Goal: Contribute content: Add original content to the website for others to see

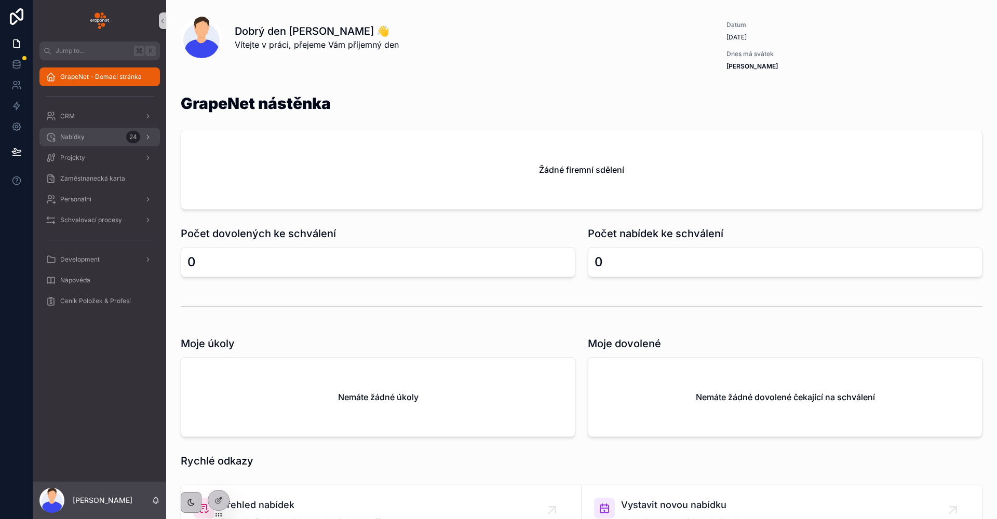
scroll to position [2, 0]
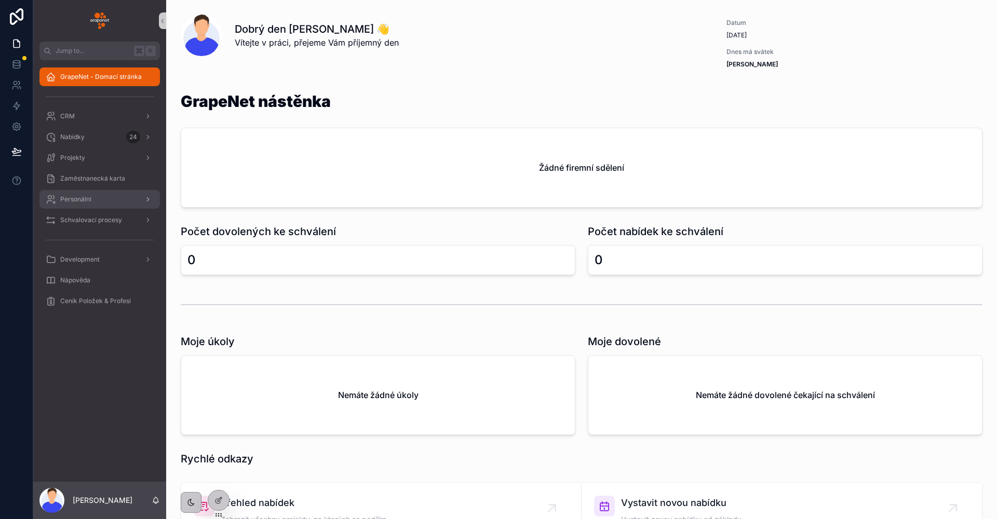
click at [95, 198] on div "Personální" at bounding box center [100, 199] width 108 height 17
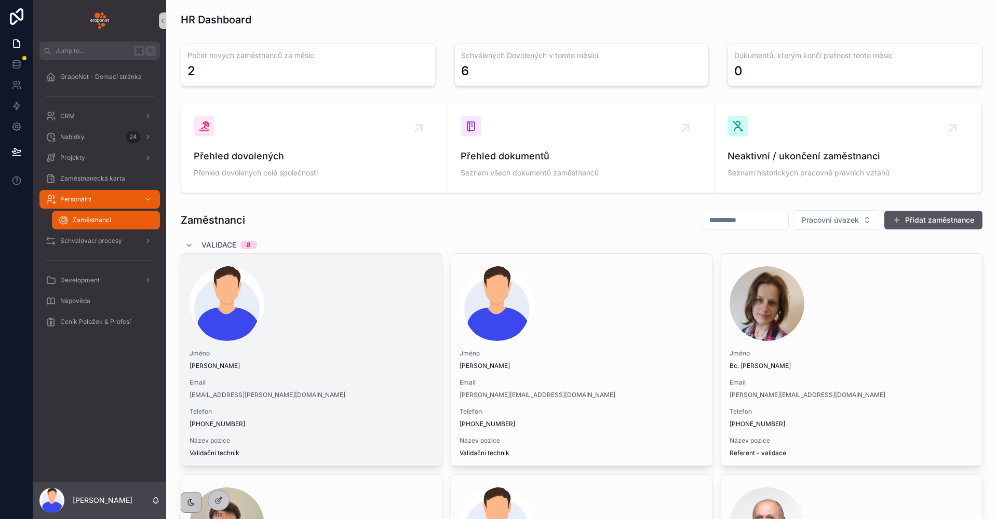
click at [401, 313] on div "scrollable content" at bounding box center [312, 303] width 244 height 75
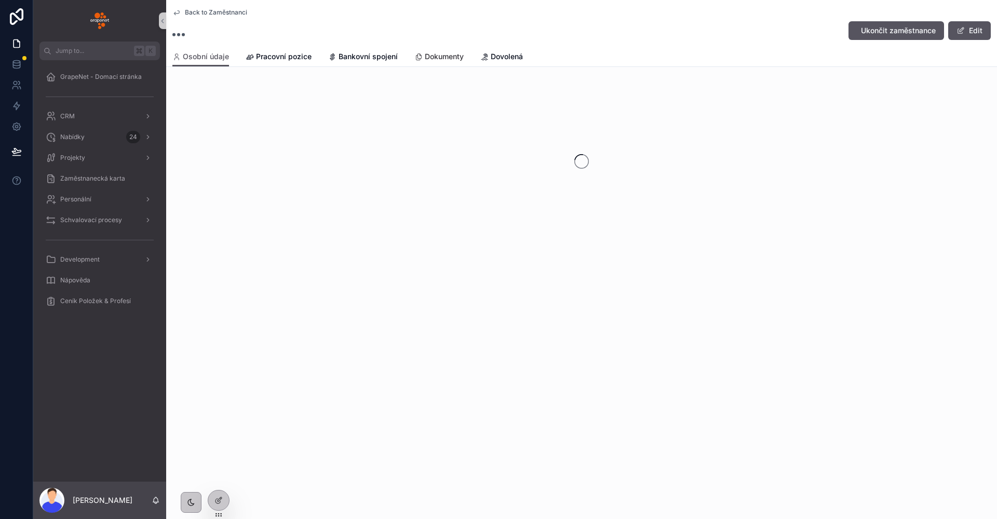
click at [427, 60] on span "Dokumenty" at bounding box center [444, 56] width 39 height 10
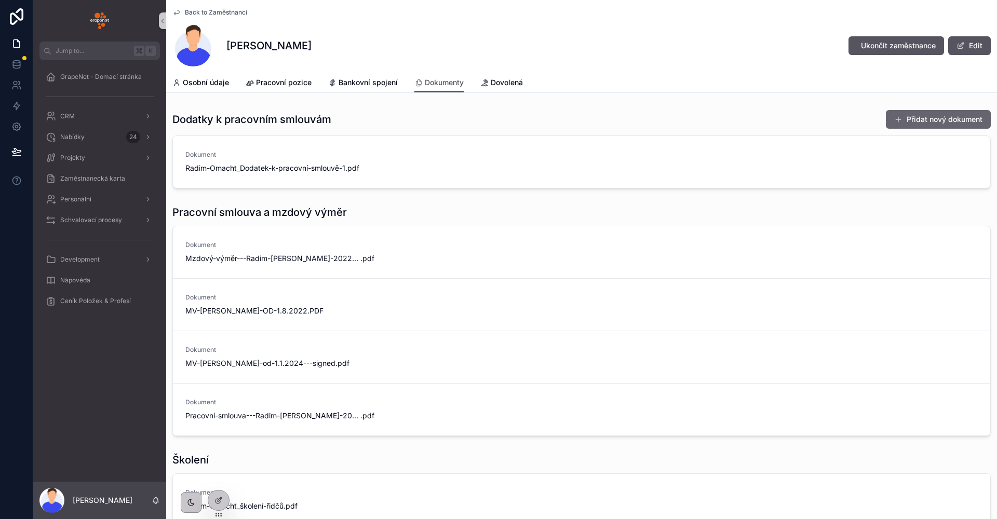
click at [898, 123] on button "Přidat nový dokument" at bounding box center [938, 119] width 105 height 19
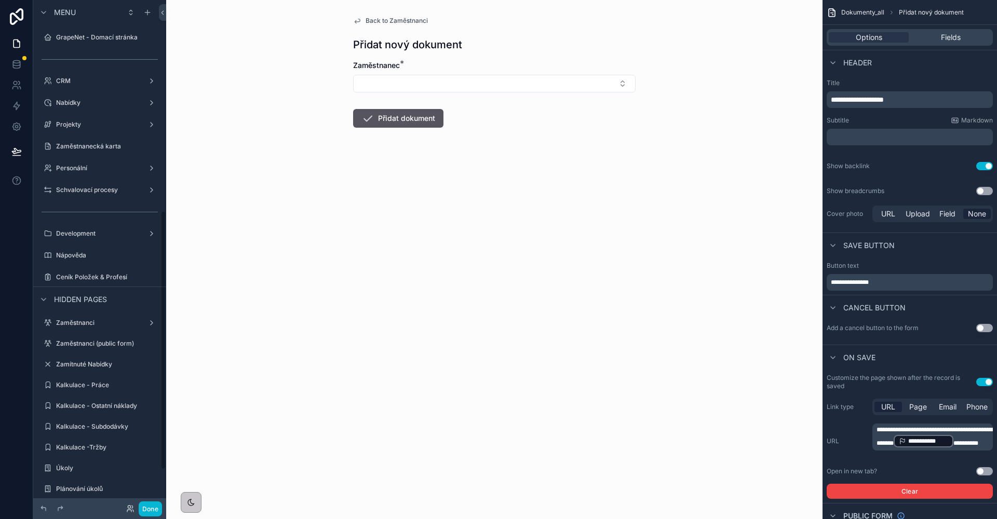
scroll to position [412, 0]
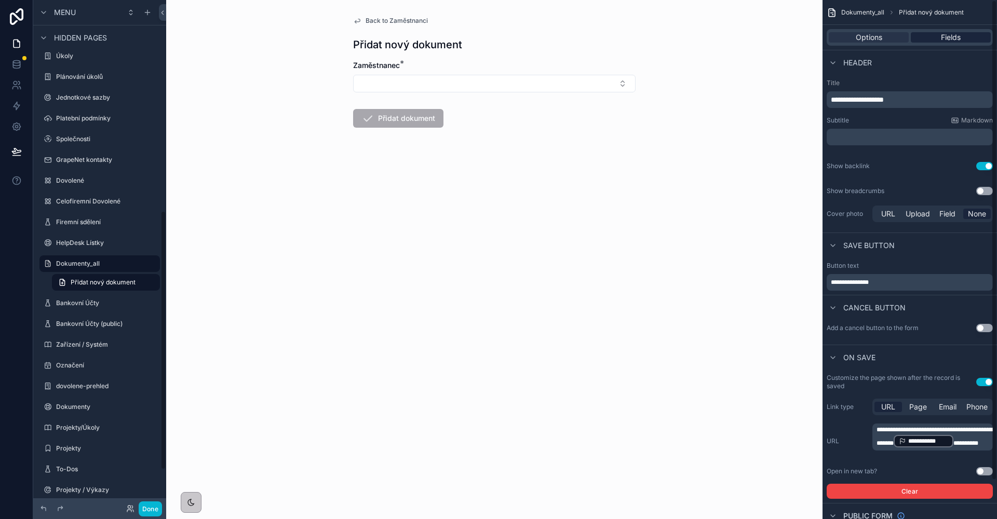
click at [933, 42] on div "Fields" at bounding box center [951, 37] width 80 height 10
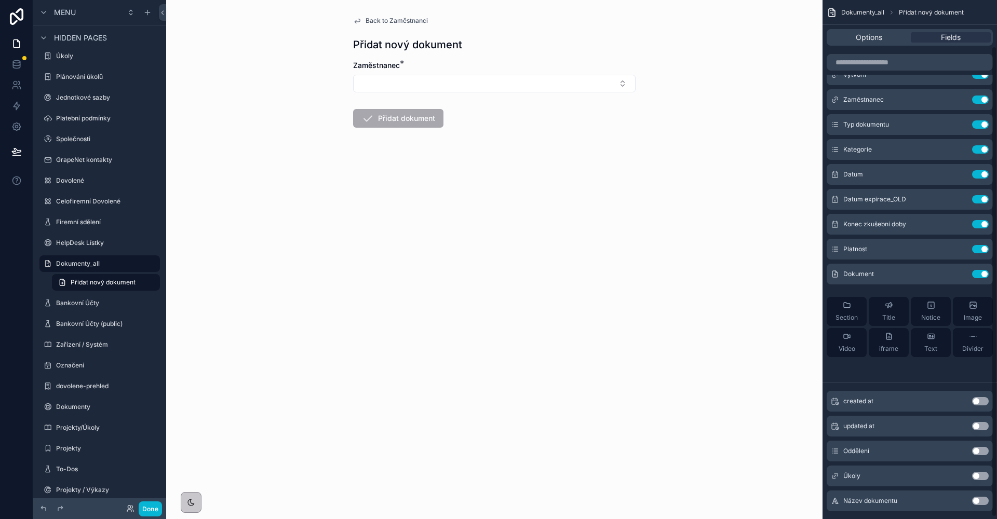
scroll to position [0, 0]
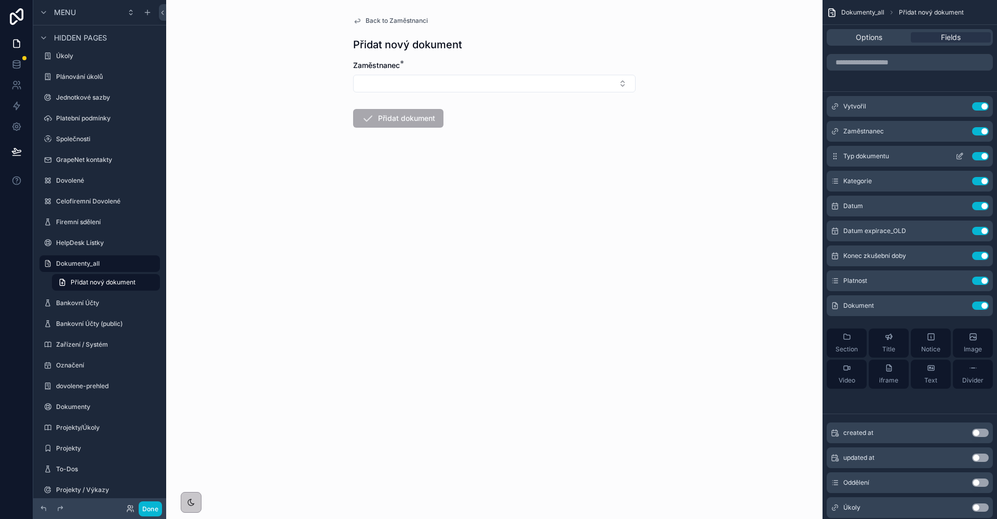
click at [961, 157] on icon "scrollable content" at bounding box center [959, 156] width 8 height 8
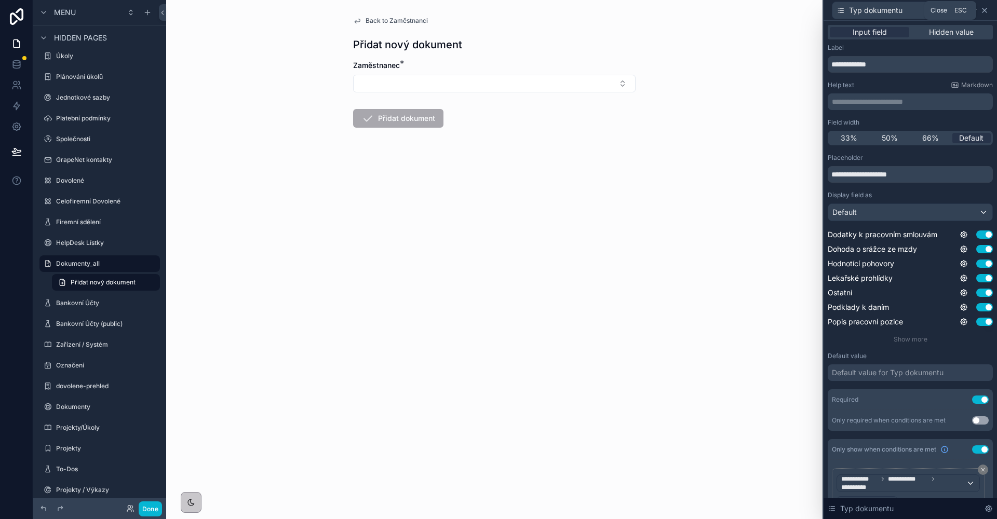
click at [983, 9] on icon at bounding box center [984, 10] width 8 height 8
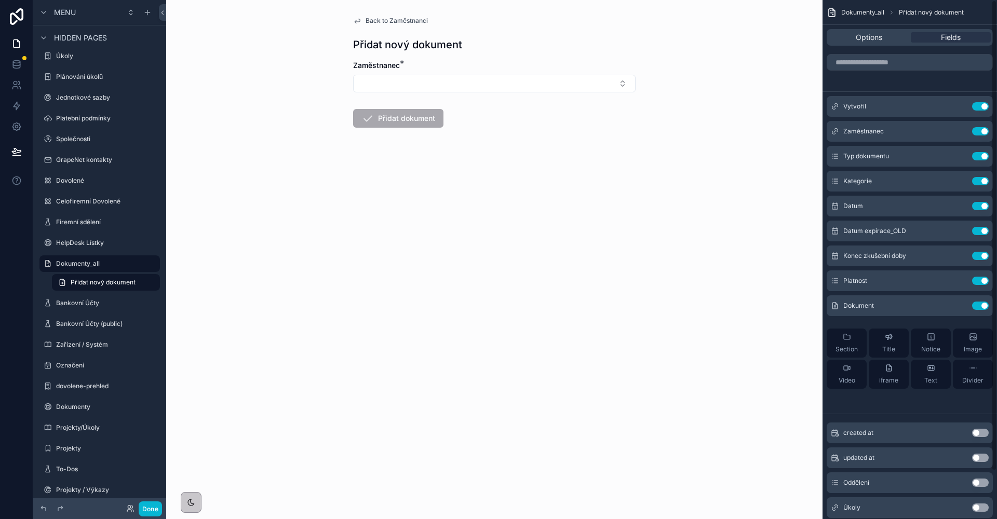
scroll to position [53, 0]
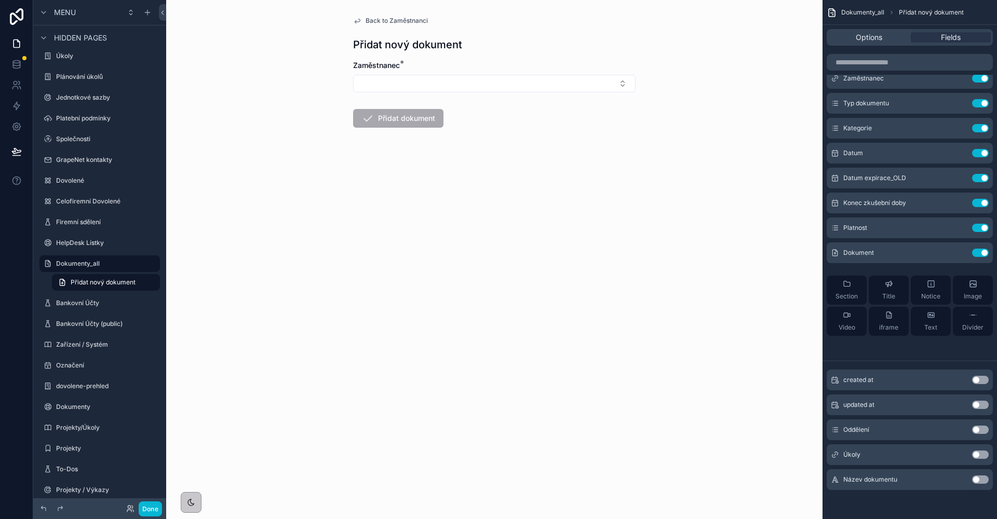
click at [980, 433] on button "Use setting" at bounding box center [980, 430] width 17 height 8
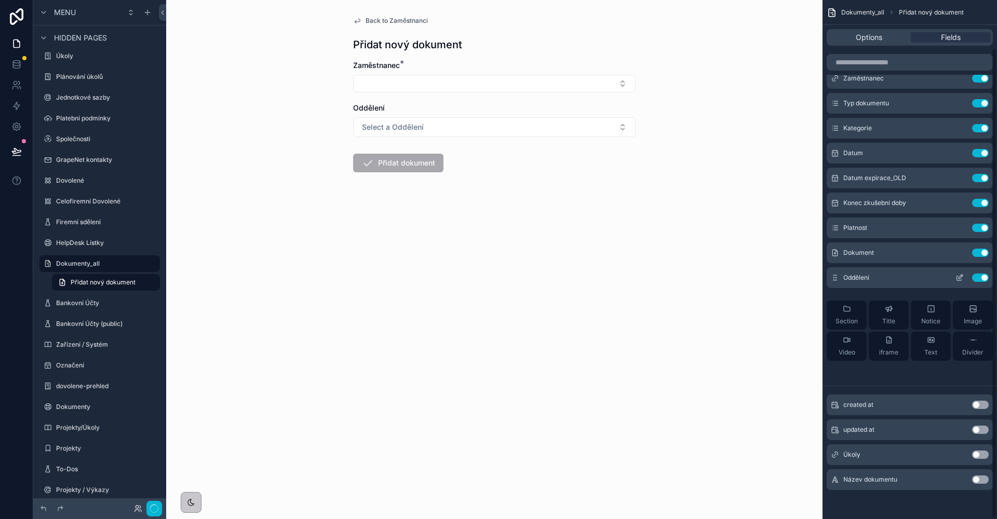
click at [959, 279] on icon "scrollable content" at bounding box center [959, 278] width 8 height 8
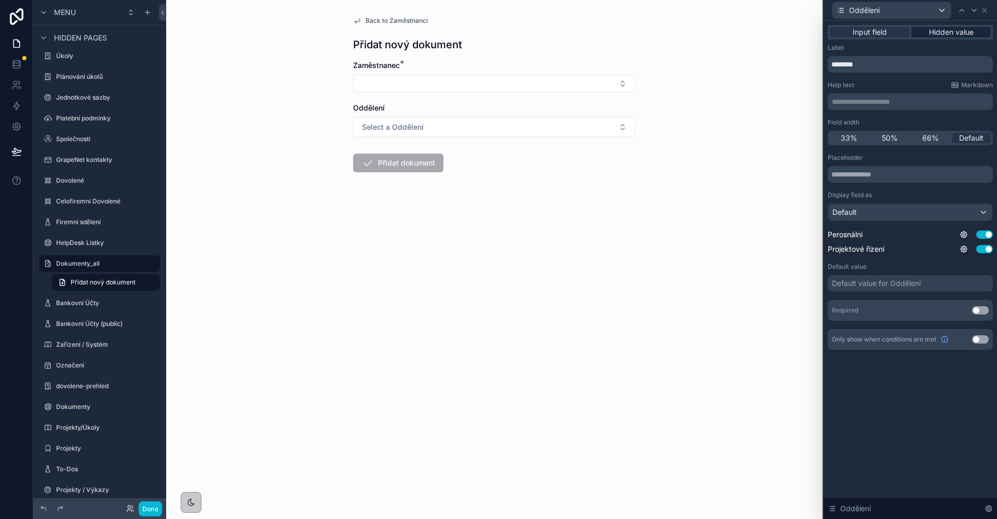
click at [939, 30] on span "Hidden value" at bounding box center [951, 32] width 45 height 10
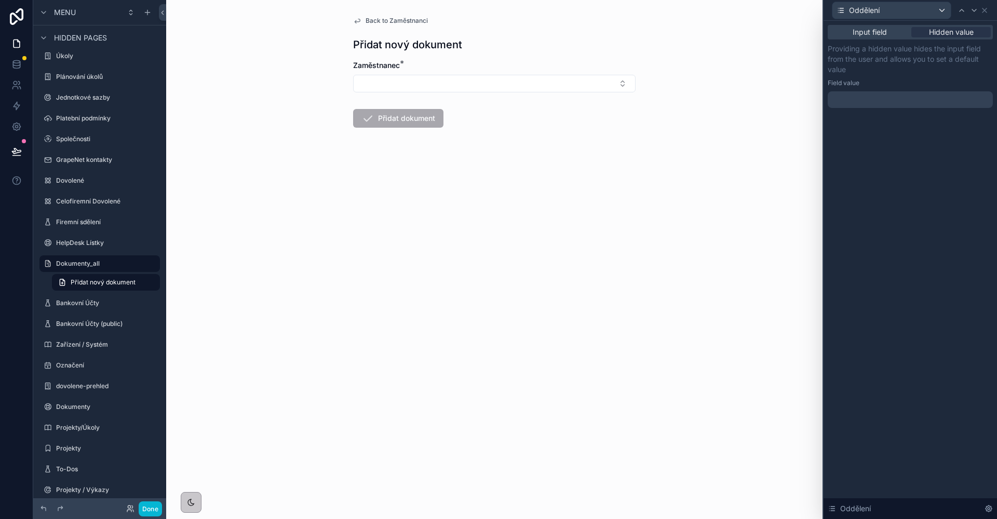
click at [901, 102] on div at bounding box center [910, 99] width 165 height 17
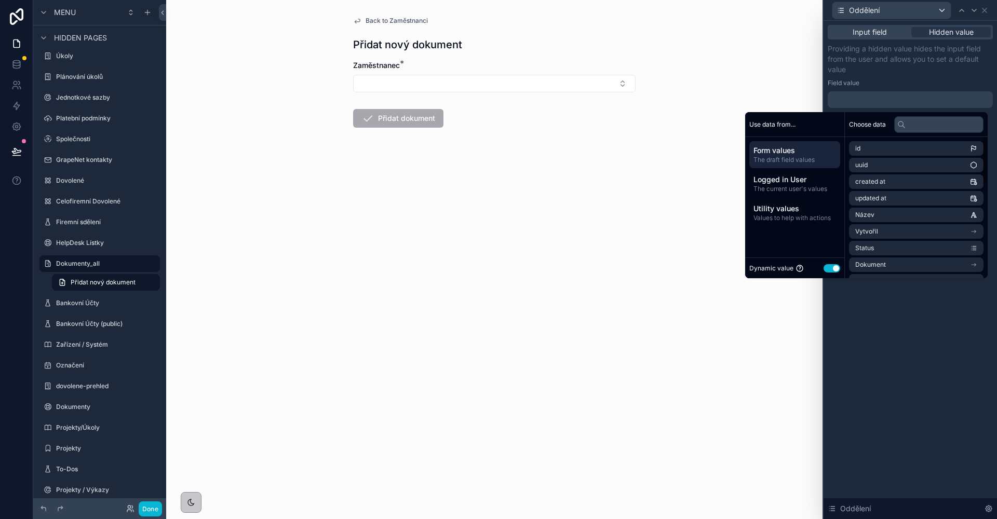
click at [824, 267] on button "Use setting" at bounding box center [832, 268] width 17 height 8
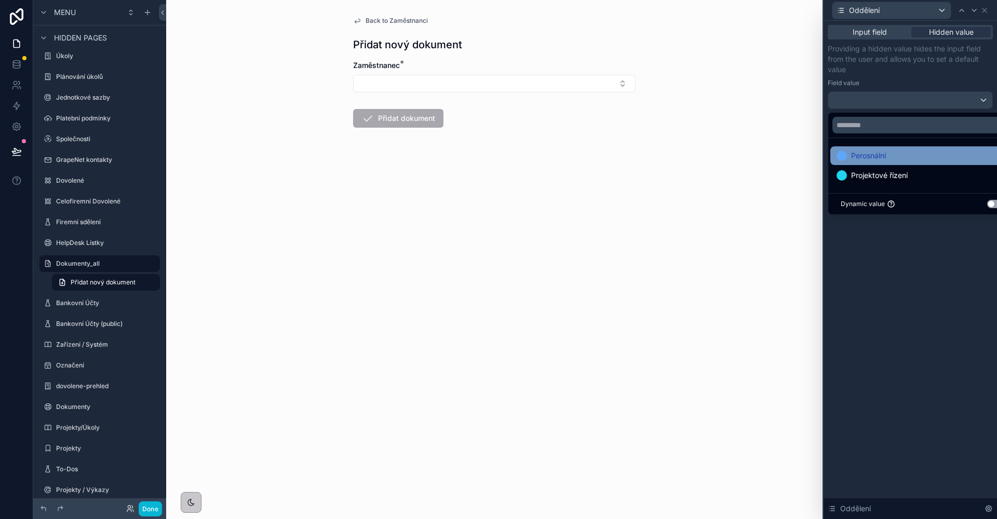
click at [866, 161] on span "Perosnální" at bounding box center [868, 156] width 35 height 12
click at [895, 273] on div "Input field Hidden value Providing a hidden value hides the input field from th…" at bounding box center [910, 270] width 173 height 498
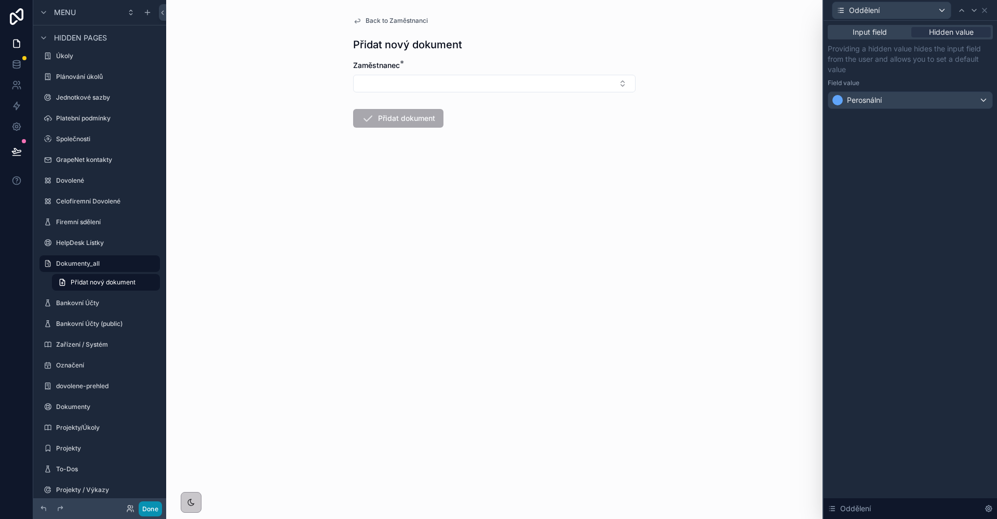
click at [157, 509] on button "Done" at bounding box center [150, 509] width 23 height 15
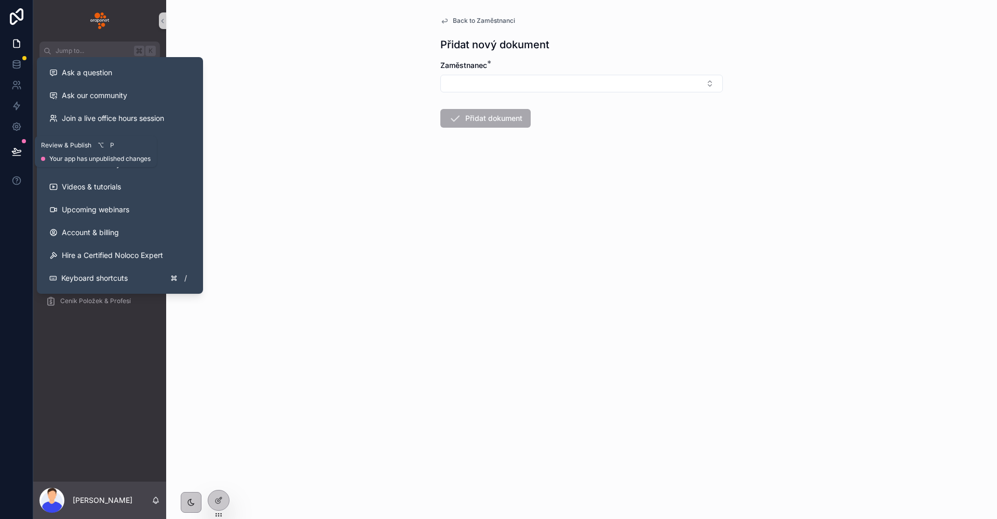
click at [19, 150] on icon at bounding box center [16, 151] width 9 height 5
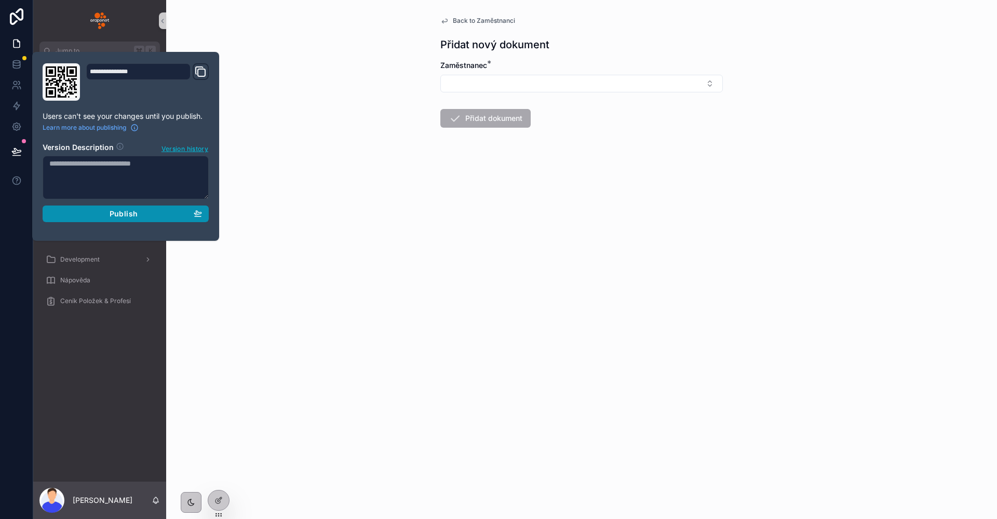
click at [109, 217] on div "Publish" at bounding box center [125, 213] width 153 height 9
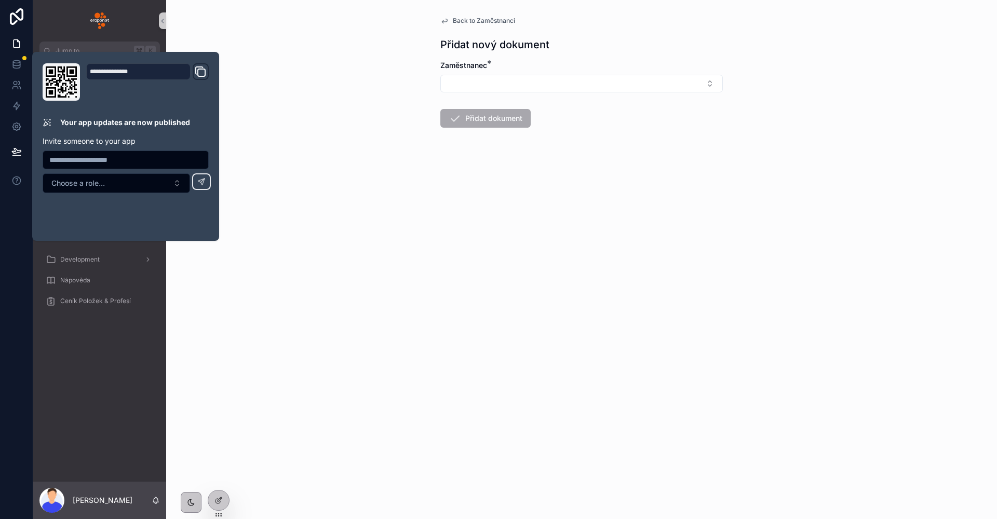
click at [308, 277] on div "Back to Zaměstnanci Přidat nový dokument Zaměstnanec * Přidat dokument" at bounding box center [581, 259] width 831 height 519
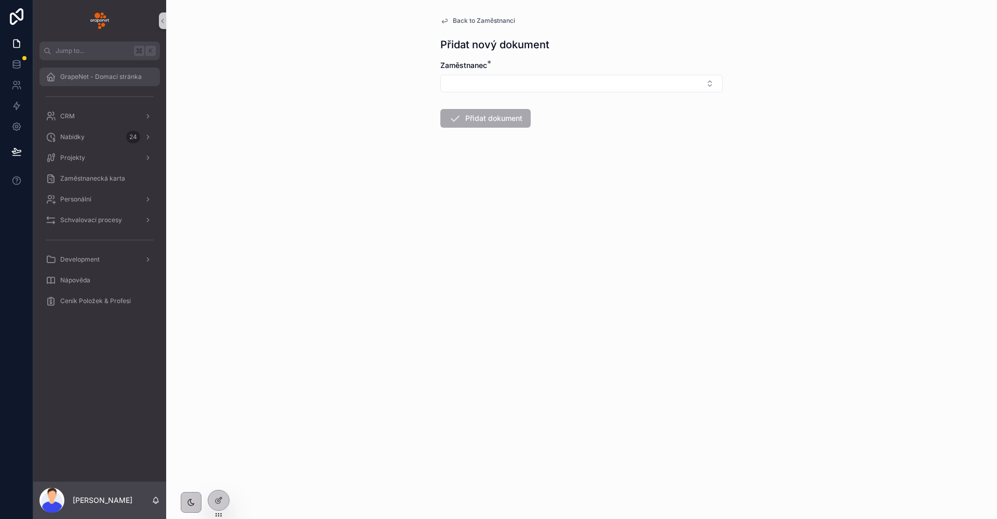
click at [133, 72] on div "GrapeNet - Domací stránka" at bounding box center [100, 77] width 108 height 17
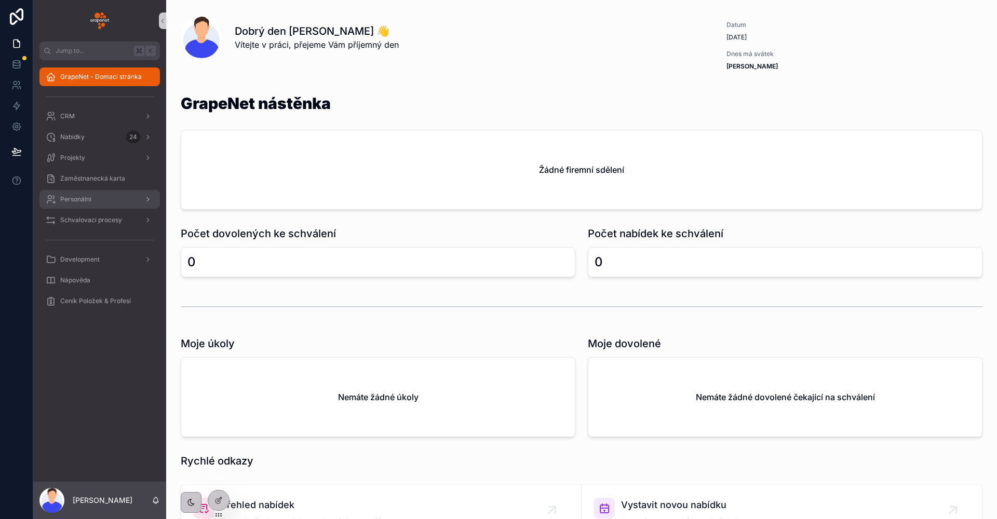
click at [71, 197] on span "Personální" at bounding box center [75, 199] width 31 height 8
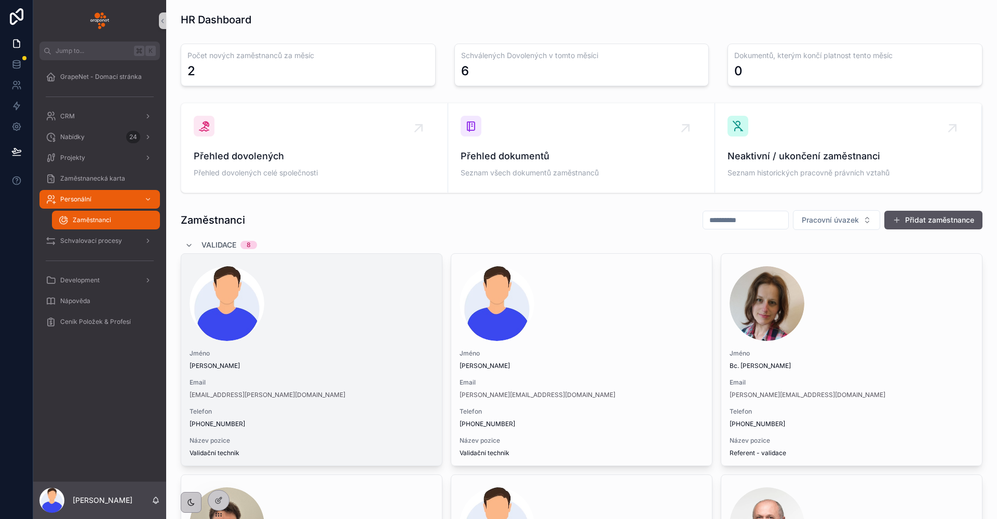
click at [408, 309] on div "scrollable content" at bounding box center [312, 303] width 244 height 75
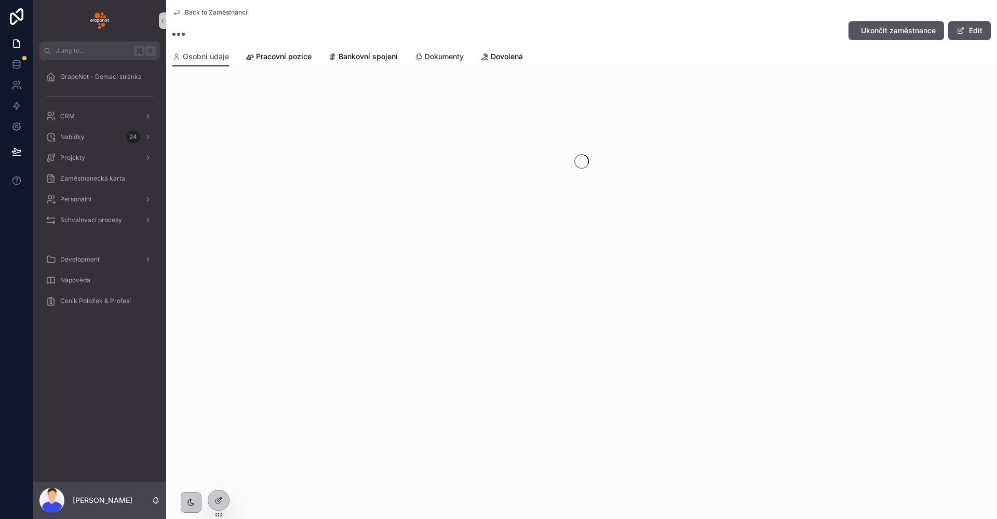
click at [435, 60] on span "Dokumenty" at bounding box center [444, 56] width 39 height 10
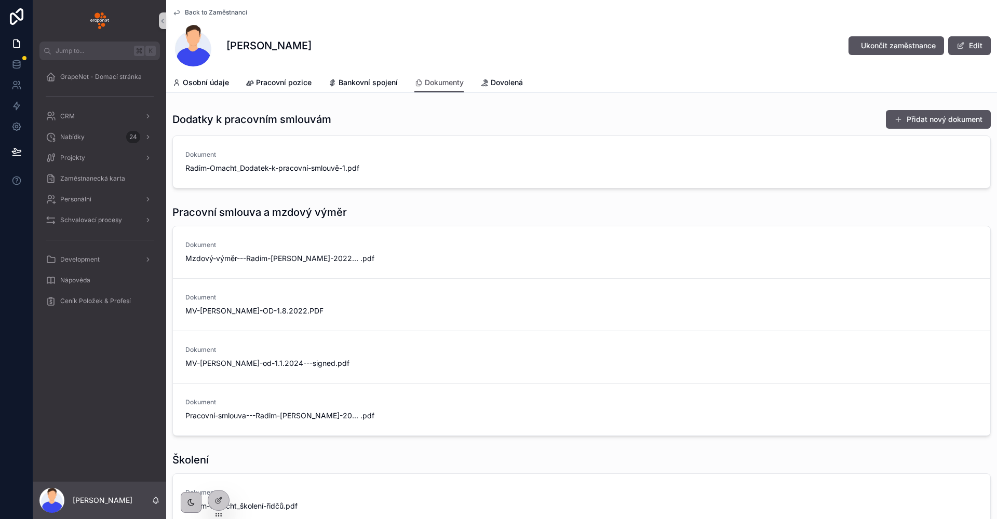
click at [201, 8] on span "Back to Zaměstnanci" at bounding box center [216, 12] width 62 height 8
